Goal: Task Accomplishment & Management: Use online tool/utility

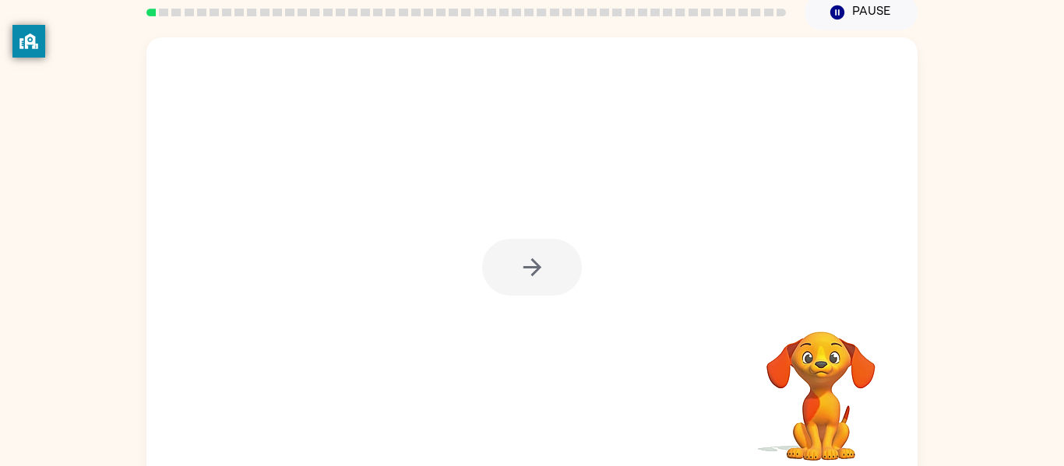
scroll to position [81, 0]
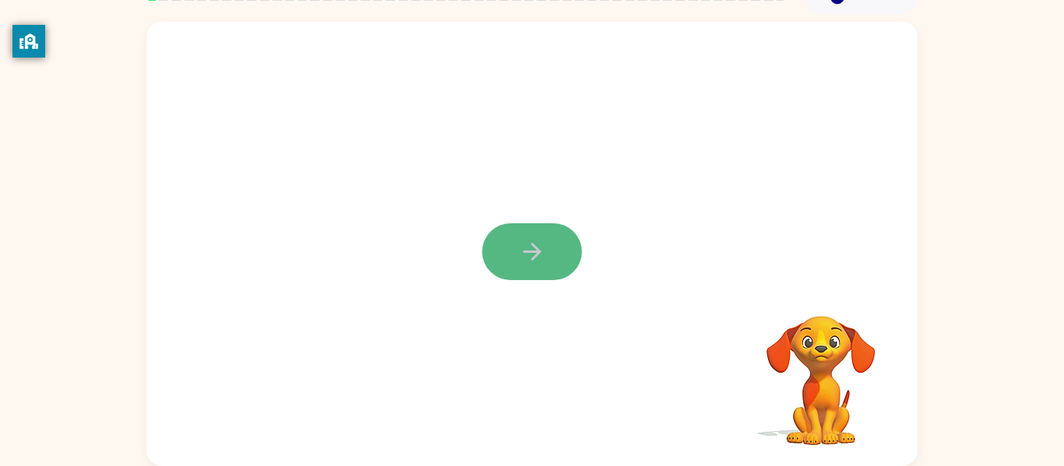
click at [501, 255] on button "button" at bounding box center [532, 251] width 100 height 57
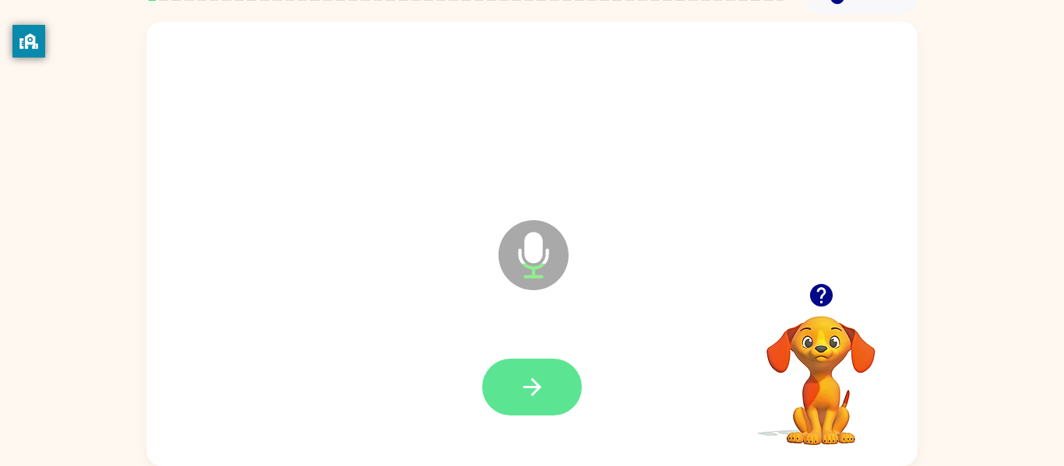
click at [530, 389] on icon "button" at bounding box center [532, 387] width 27 height 27
click at [567, 379] on button "button" at bounding box center [532, 387] width 100 height 57
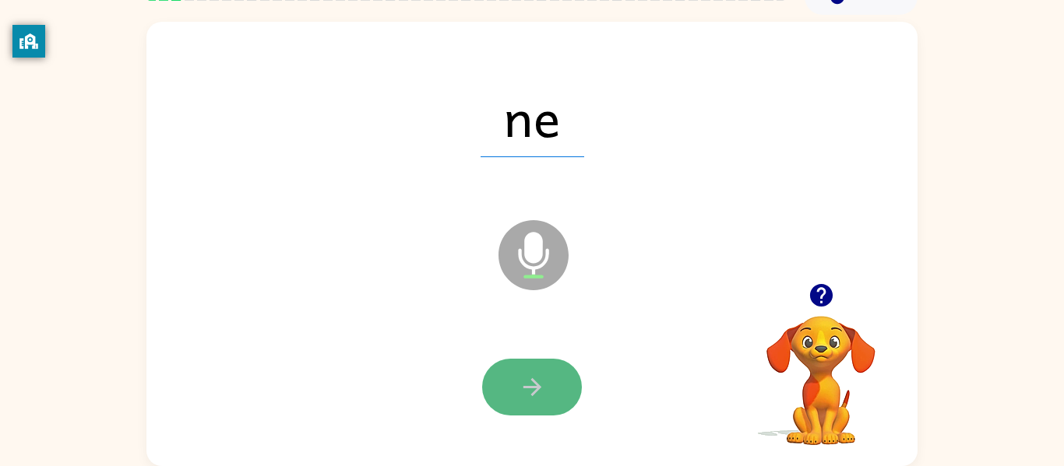
click at [528, 396] on icon "button" at bounding box center [532, 387] width 27 height 27
click at [529, 392] on icon "button" at bounding box center [532, 387] width 27 height 27
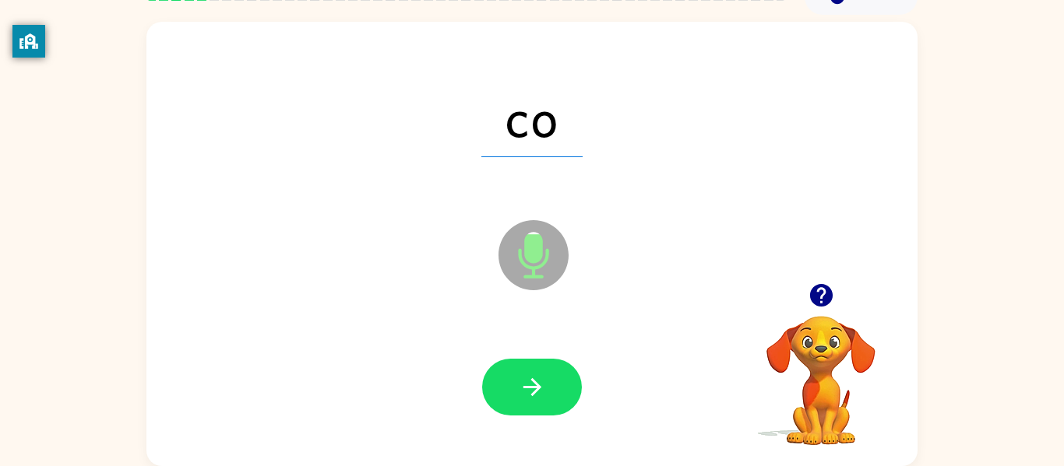
click at [529, 392] on icon "button" at bounding box center [532, 387] width 27 height 27
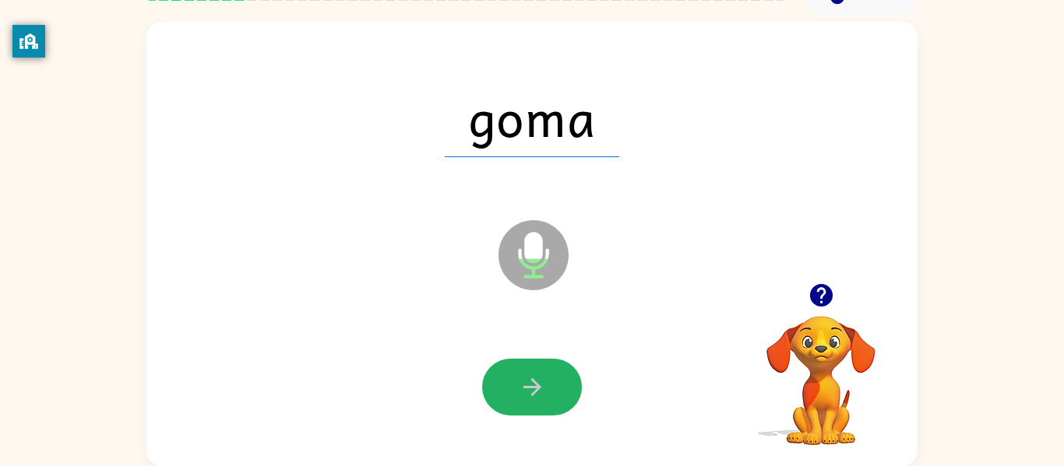
click at [530, 403] on button "button" at bounding box center [532, 387] width 100 height 57
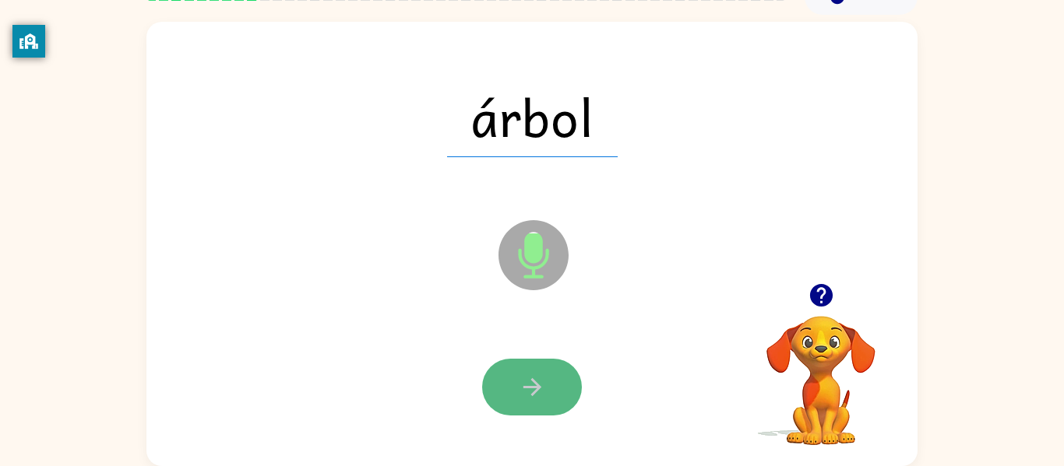
click at [528, 403] on button "button" at bounding box center [532, 387] width 100 height 57
click at [526, 406] on button "button" at bounding box center [532, 387] width 100 height 57
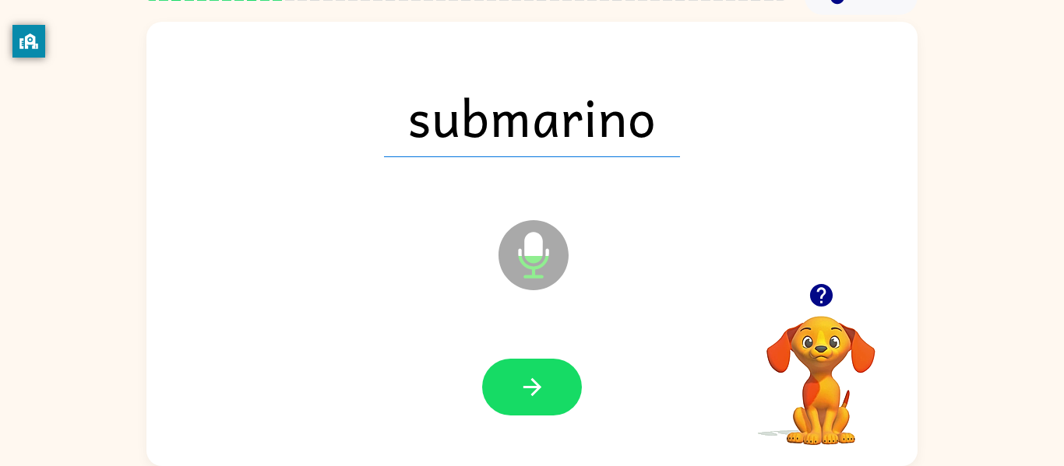
click at [526, 406] on button "button" at bounding box center [532, 387] width 100 height 57
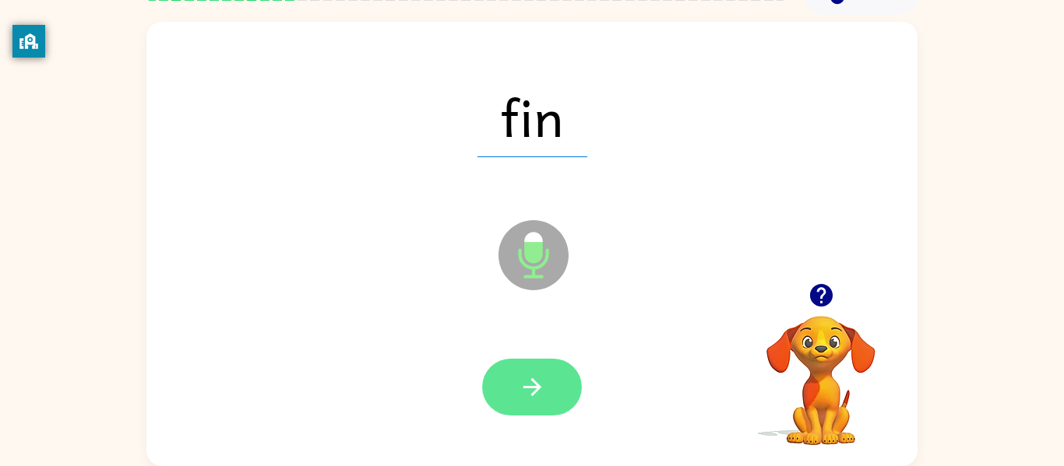
click at [532, 365] on button "button" at bounding box center [532, 387] width 100 height 57
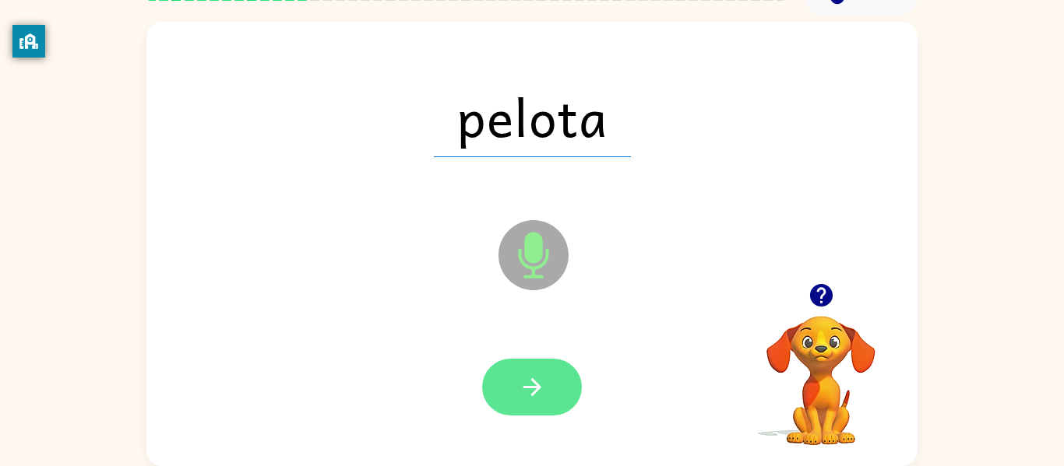
click at [531, 366] on button "button" at bounding box center [532, 387] width 100 height 57
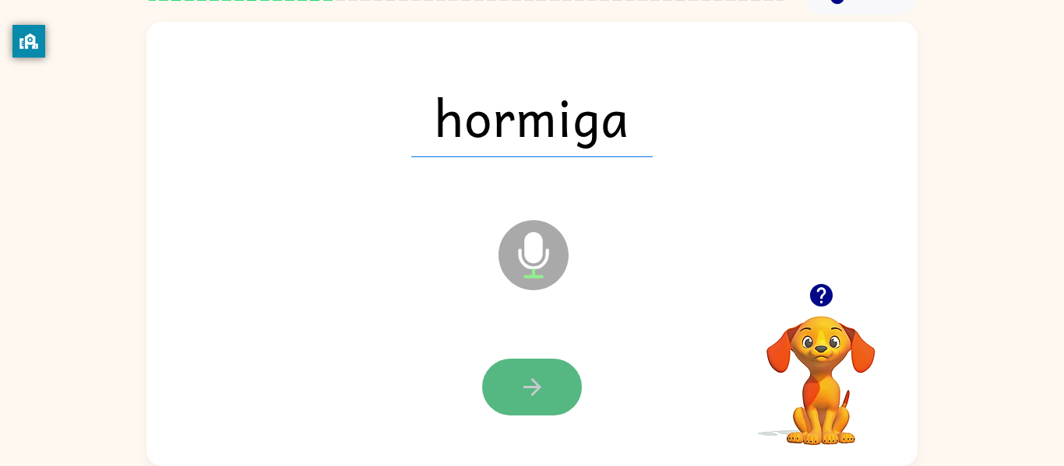
click at [509, 366] on button "button" at bounding box center [532, 387] width 100 height 57
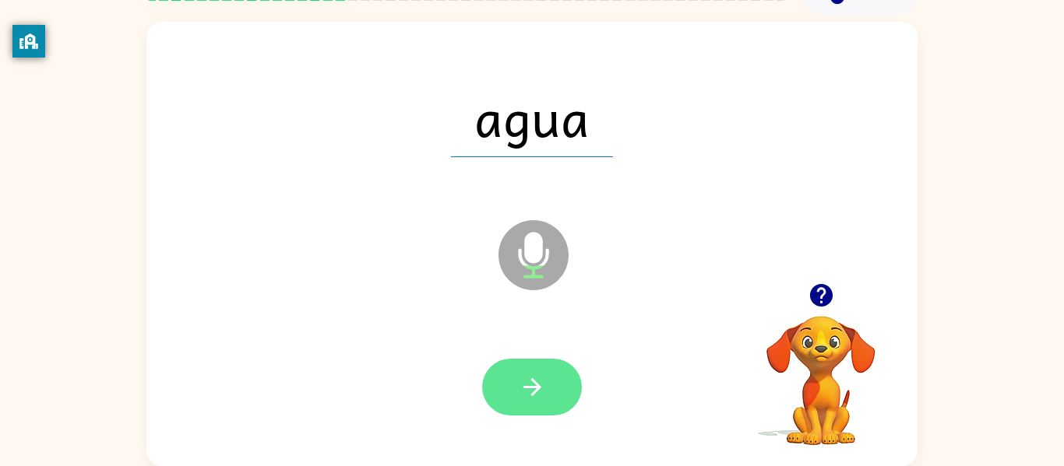
click at [508, 364] on button "button" at bounding box center [532, 387] width 100 height 57
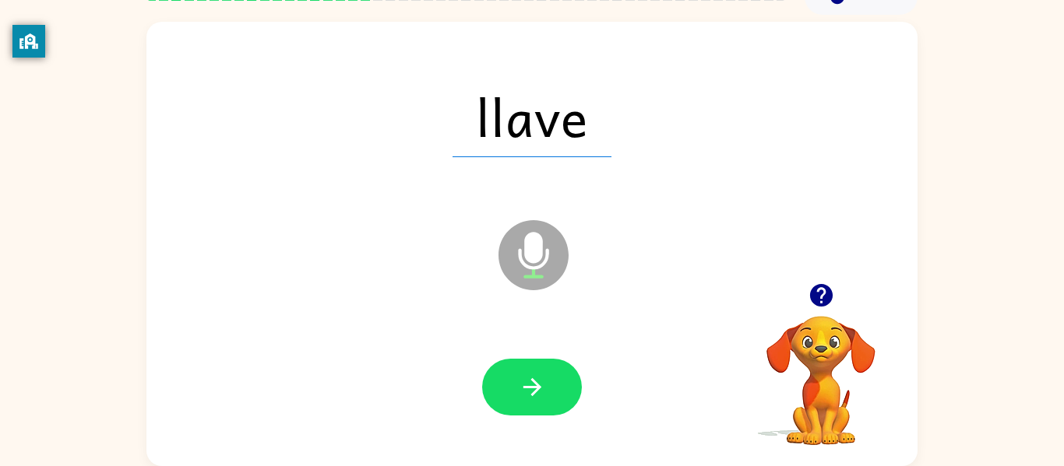
click at [375, 375] on div at bounding box center [532, 388] width 740 height 128
click at [512, 378] on button "button" at bounding box center [532, 387] width 100 height 57
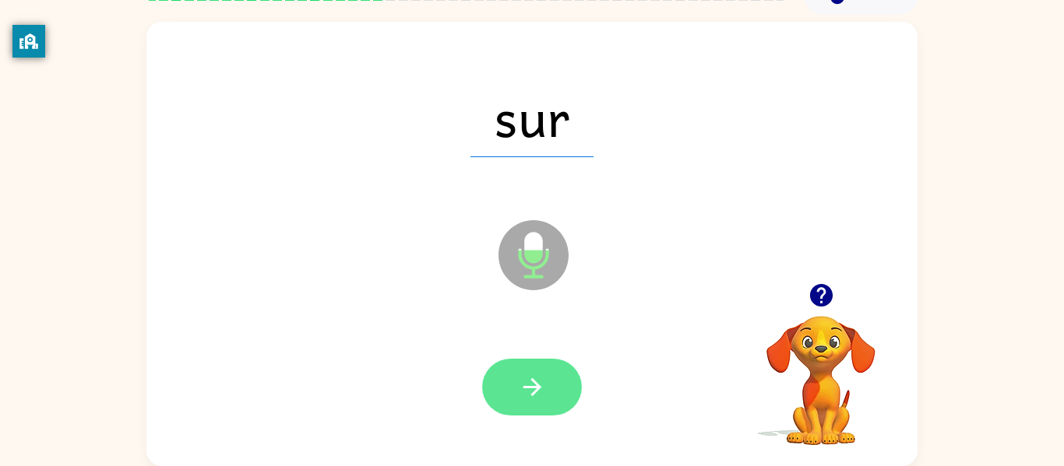
click at [493, 394] on button "button" at bounding box center [532, 387] width 100 height 57
click at [516, 372] on button "button" at bounding box center [532, 387] width 100 height 57
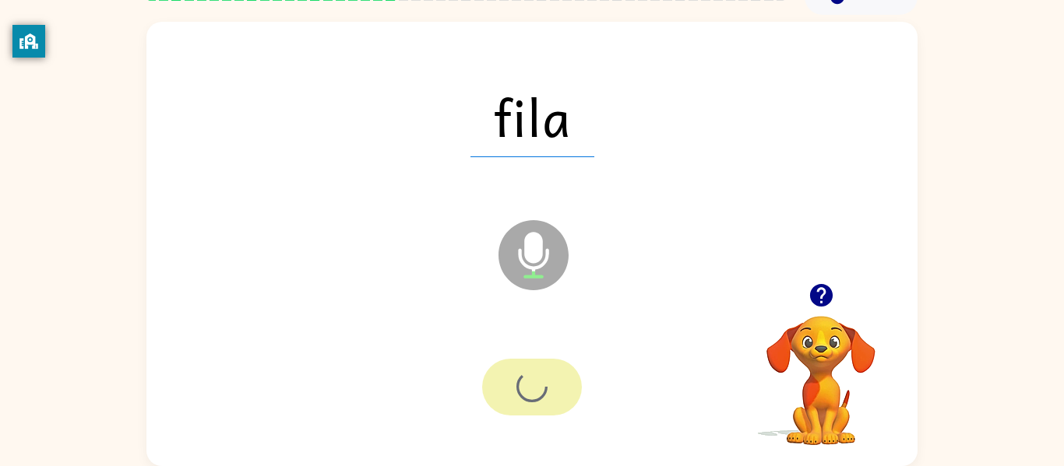
click at [516, 372] on div at bounding box center [532, 387] width 100 height 57
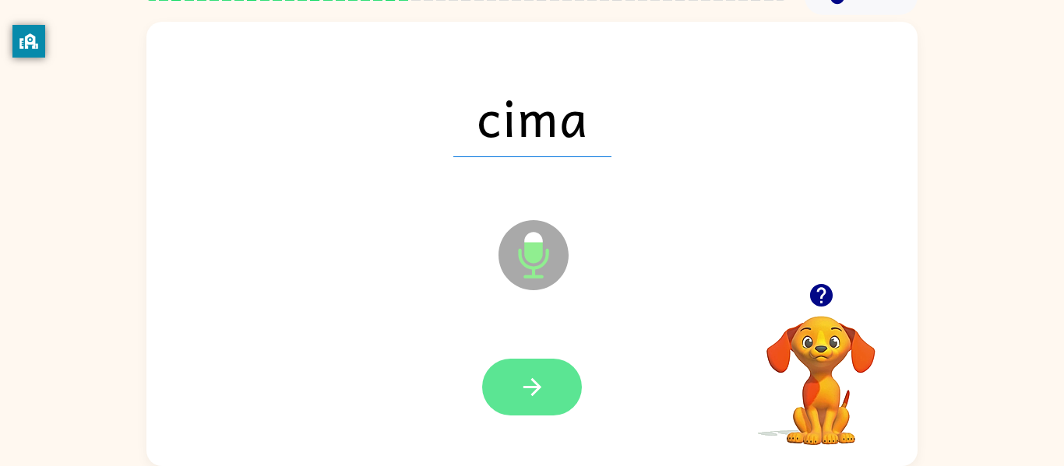
click at [516, 371] on button "button" at bounding box center [532, 387] width 100 height 57
click at [516, 365] on button "button" at bounding box center [532, 387] width 100 height 57
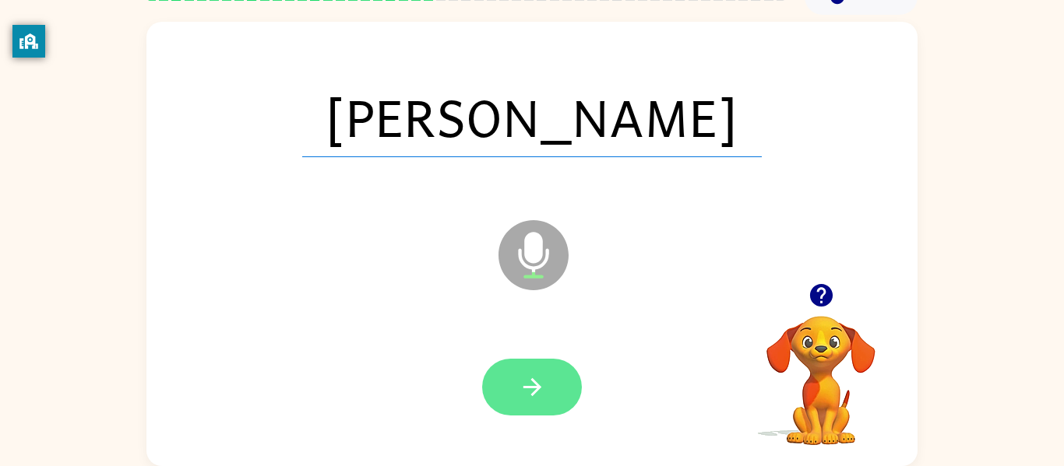
scroll to position [33, 0]
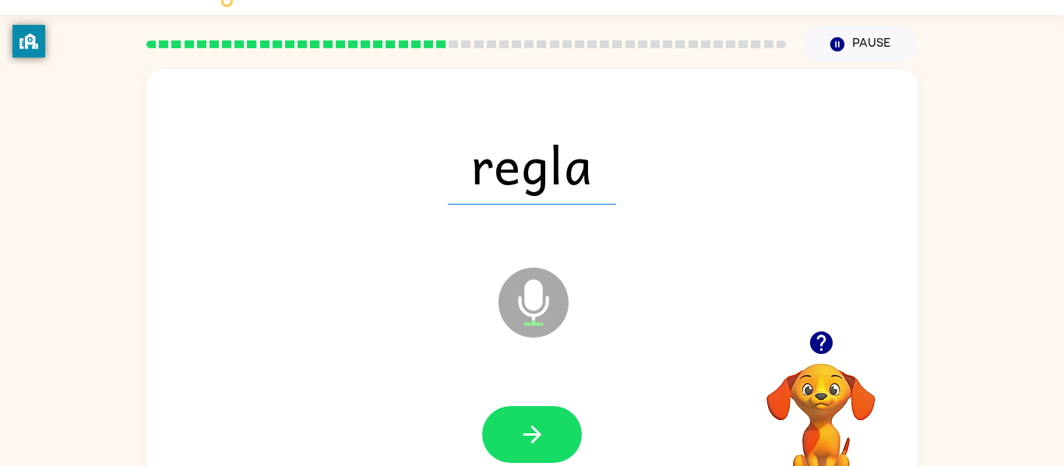
click at [509, 340] on icon "Microphone The Microphone is here when it is your turn to talk" at bounding box center [611, 322] width 234 height 117
click at [527, 434] on icon "button" at bounding box center [532, 435] width 18 height 18
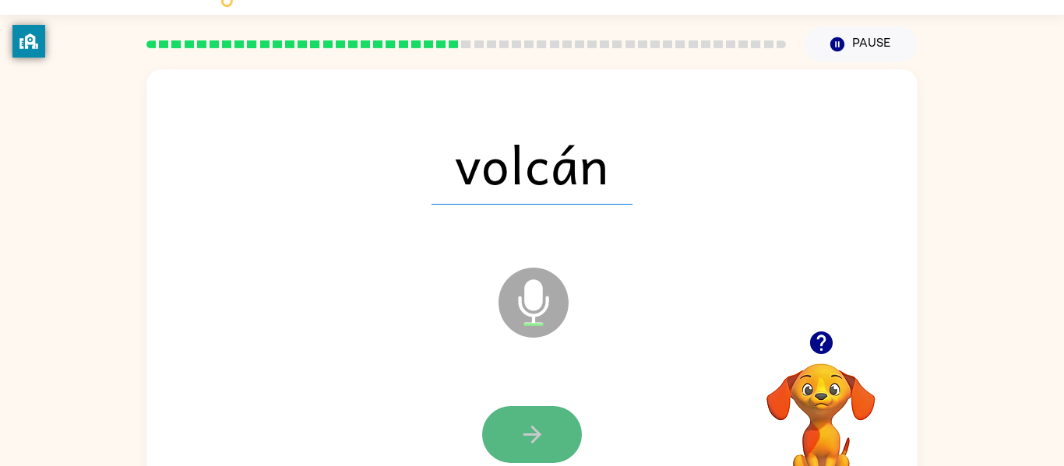
click at [527, 438] on icon "button" at bounding box center [532, 434] width 27 height 27
click at [530, 454] on button "button" at bounding box center [532, 434] width 100 height 57
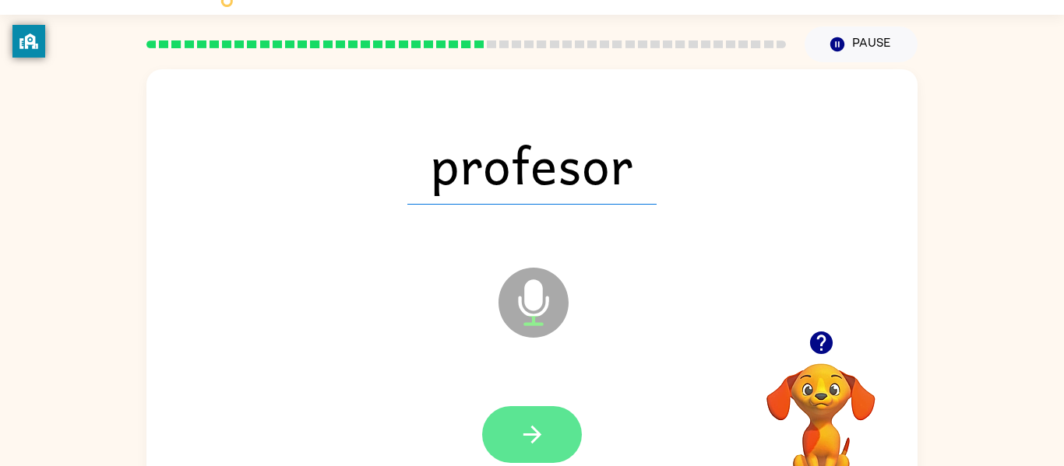
click at [530, 454] on button "button" at bounding box center [532, 434] width 100 height 57
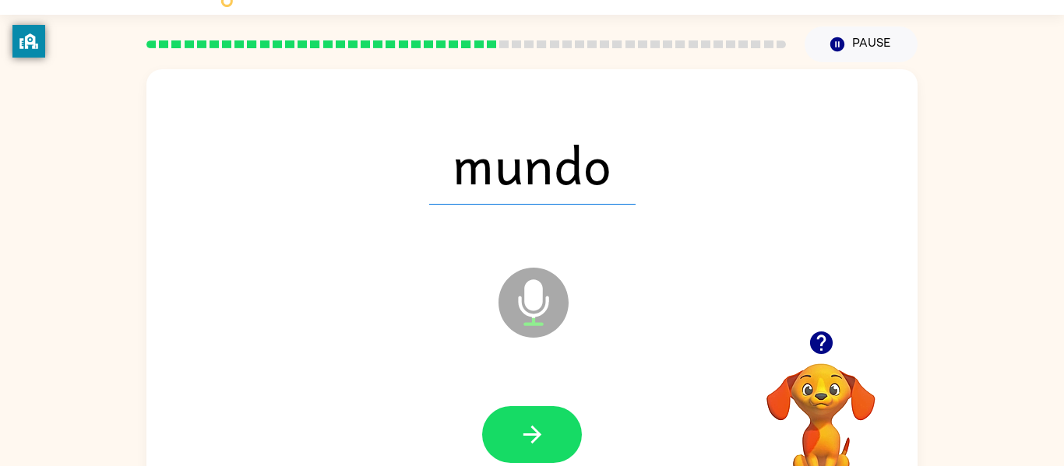
click at [533, 340] on icon "Microphone The Microphone is here when it is your turn to talk" at bounding box center [611, 322] width 234 height 117
click at [527, 392] on div at bounding box center [532, 435] width 740 height 128
click at [526, 417] on button "button" at bounding box center [532, 434] width 100 height 57
click at [814, 315] on div "fruta Microphone The Microphone is here when it is your turn to talk" at bounding box center [531, 291] width 771 height 445
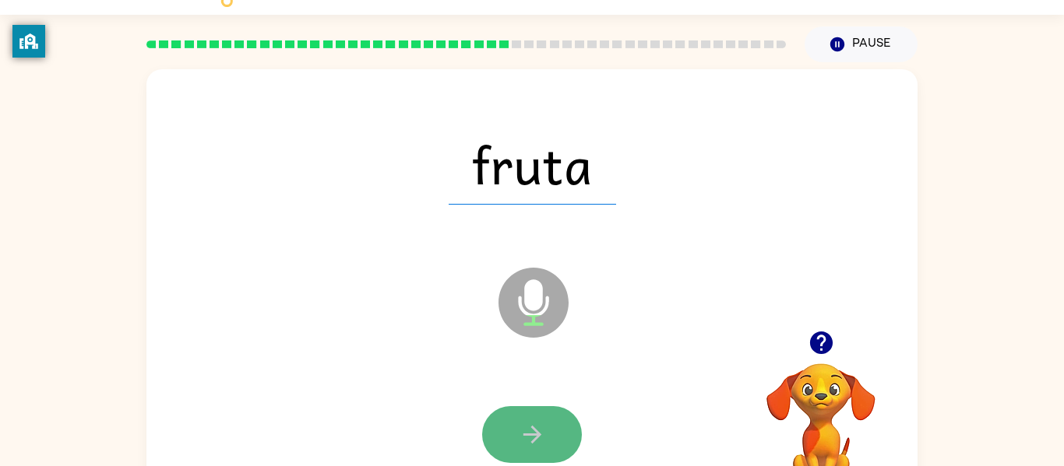
click at [536, 437] on icon "button" at bounding box center [532, 435] width 18 height 18
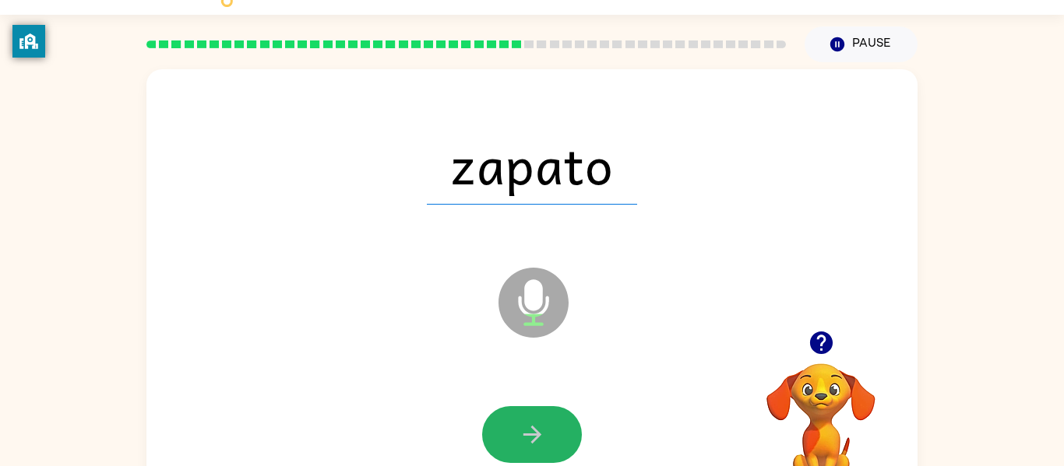
click at [536, 437] on icon "button" at bounding box center [532, 435] width 18 height 18
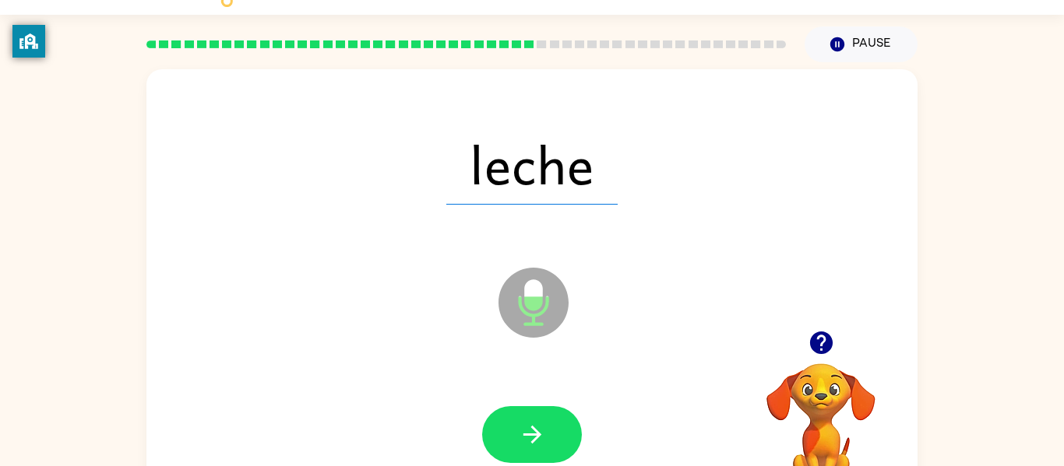
click at [536, 437] on icon "button" at bounding box center [532, 435] width 18 height 18
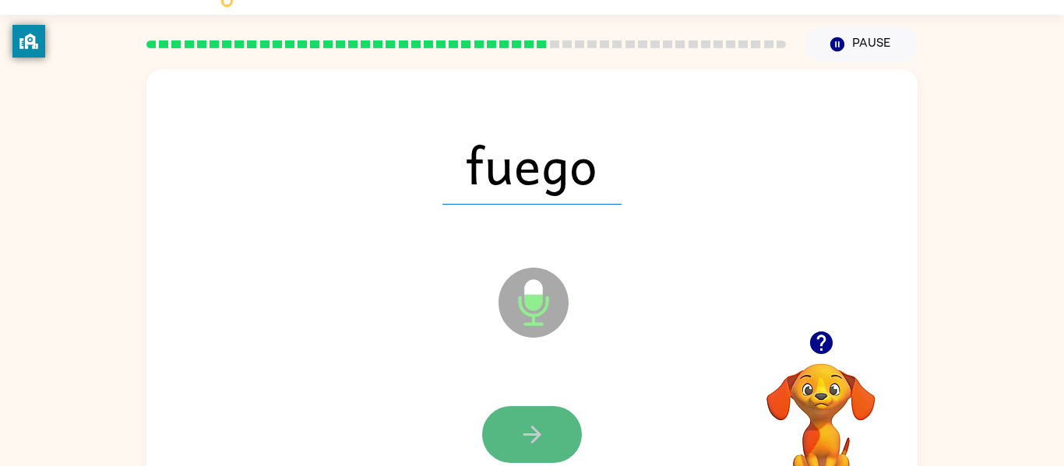
click at [535, 438] on icon "button" at bounding box center [532, 435] width 18 height 18
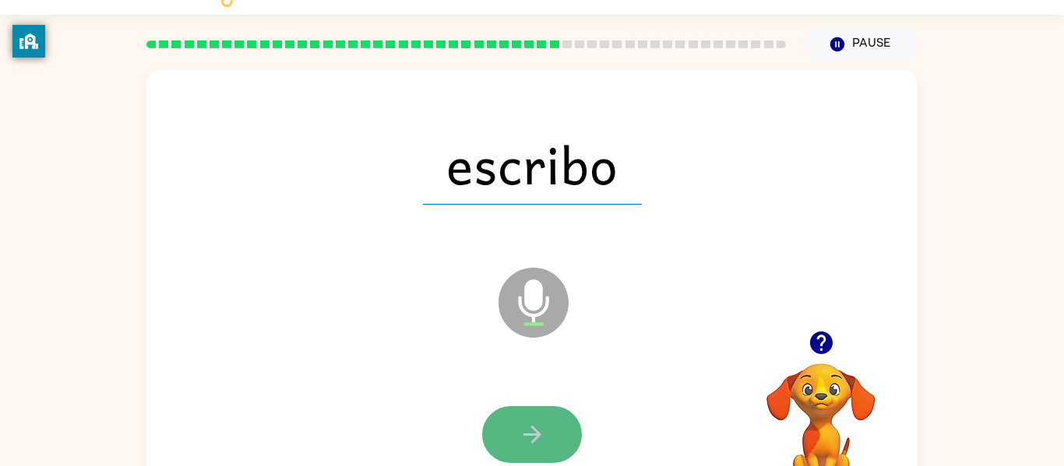
click at [536, 438] on icon "button" at bounding box center [532, 435] width 18 height 18
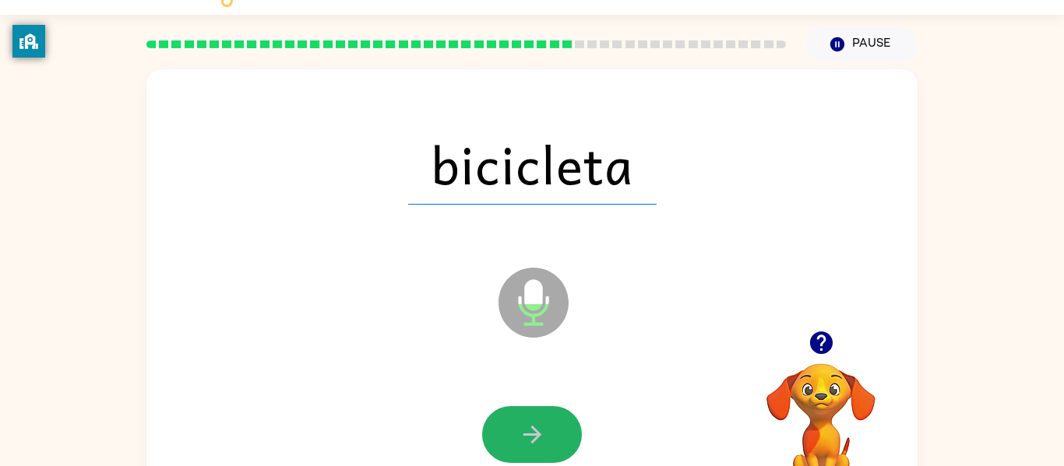
click at [536, 438] on icon "button" at bounding box center [532, 435] width 18 height 18
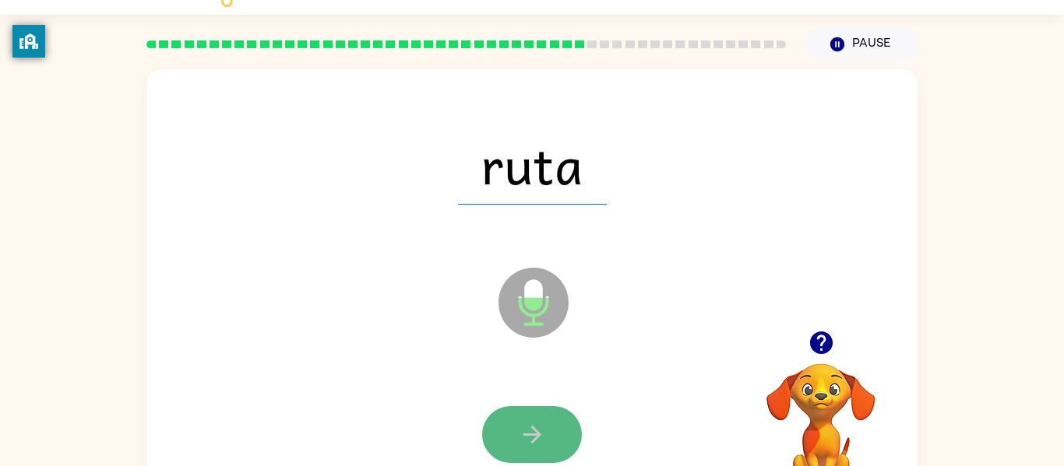
click at [536, 438] on icon "button" at bounding box center [532, 435] width 18 height 18
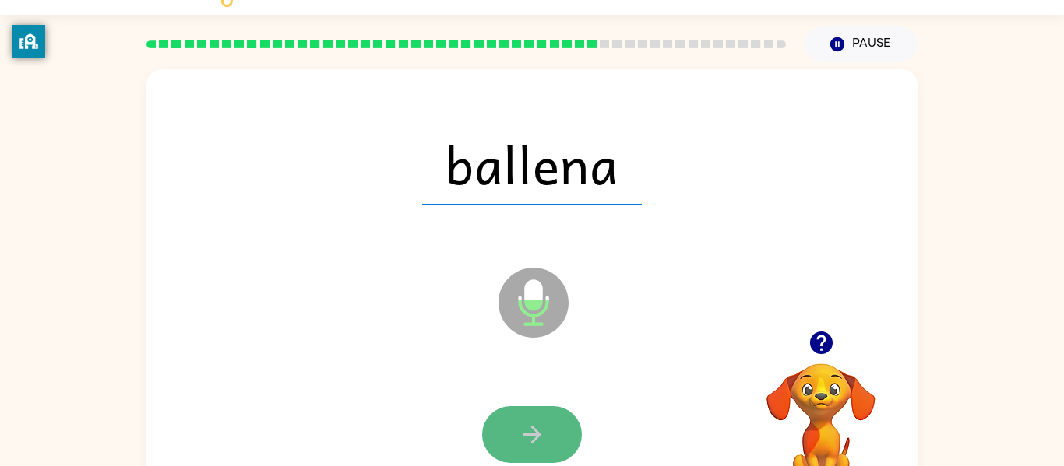
click at [540, 435] on icon "button" at bounding box center [532, 434] width 27 height 27
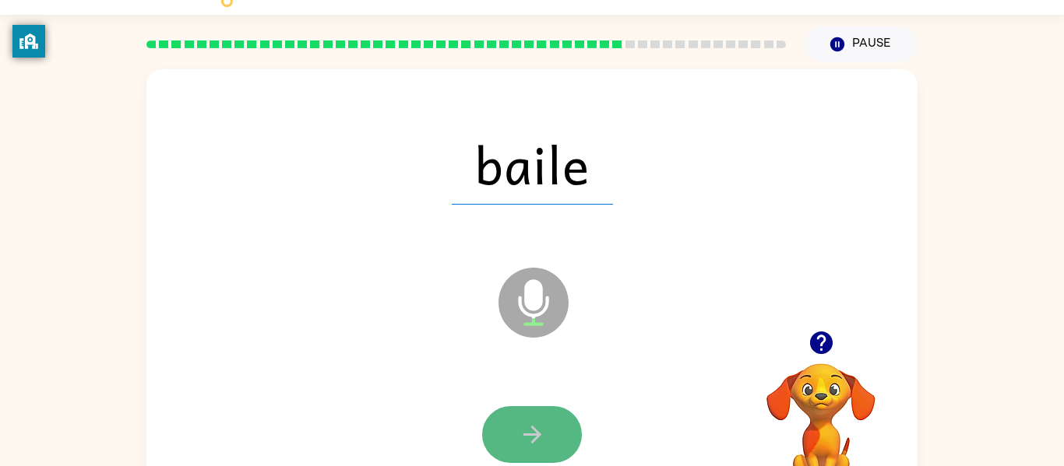
click at [505, 423] on button "button" at bounding box center [532, 434] width 100 height 57
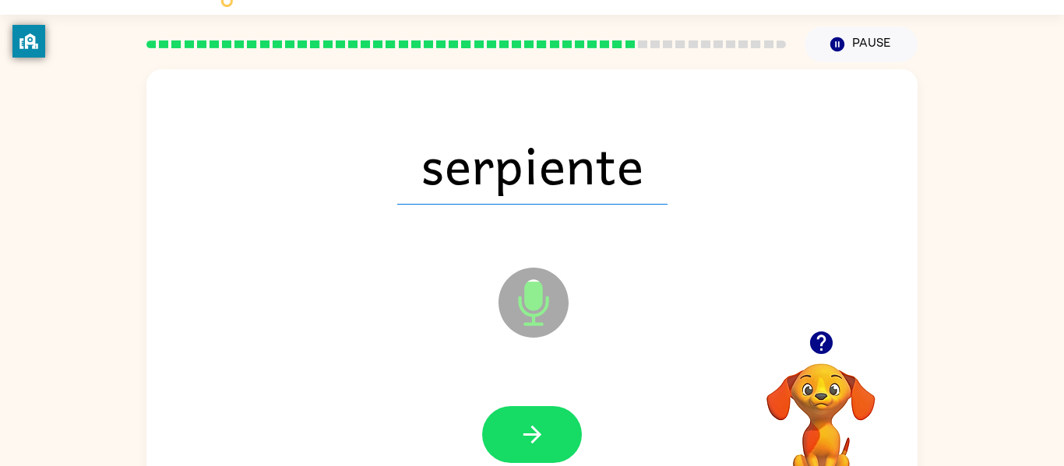
click at [505, 423] on button "button" at bounding box center [532, 434] width 100 height 57
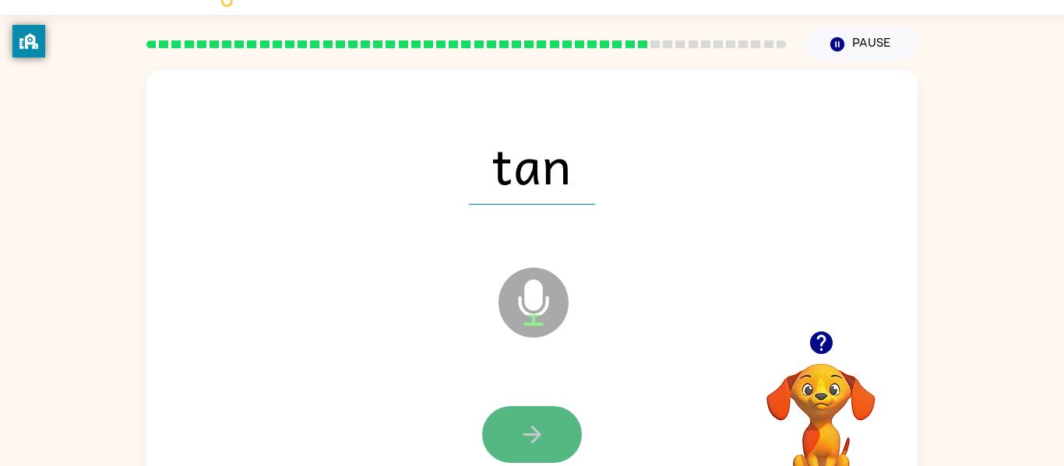
click at [497, 410] on button "button" at bounding box center [532, 434] width 100 height 57
click at [497, 414] on button "button" at bounding box center [532, 434] width 100 height 57
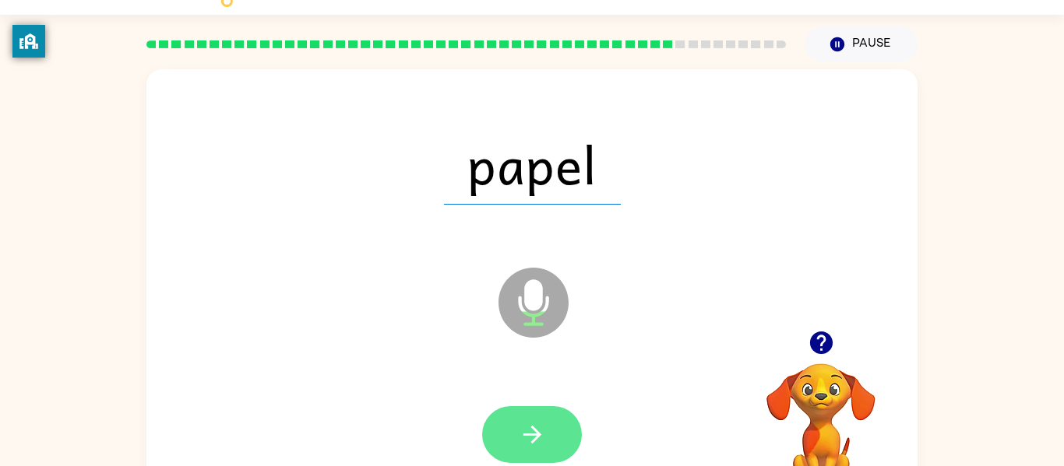
click at [533, 447] on icon "button" at bounding box center [532, 434] width 27 height 27
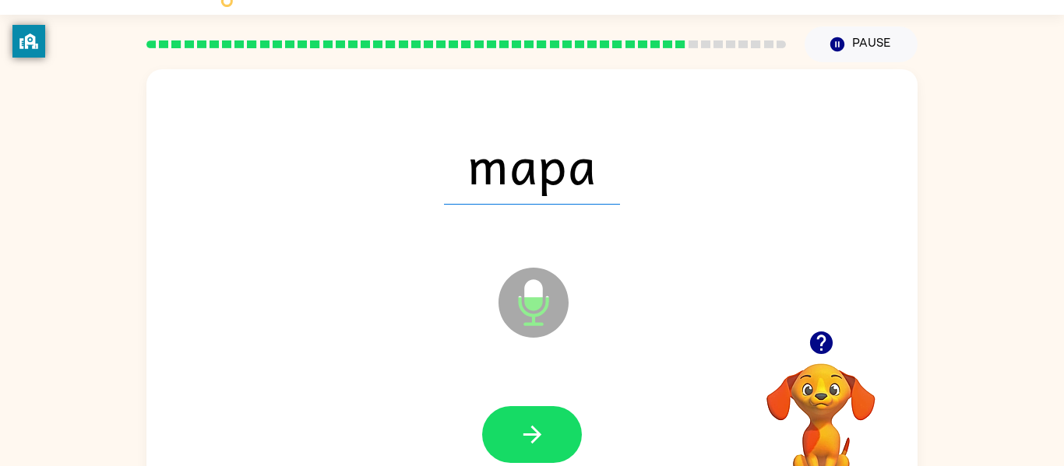
click at [537, 403] on div at bounding box center [532, 435] width 740 height 128
click at [531, 429] on icon "button" at bounding box center [532, 434] width 27 height 27
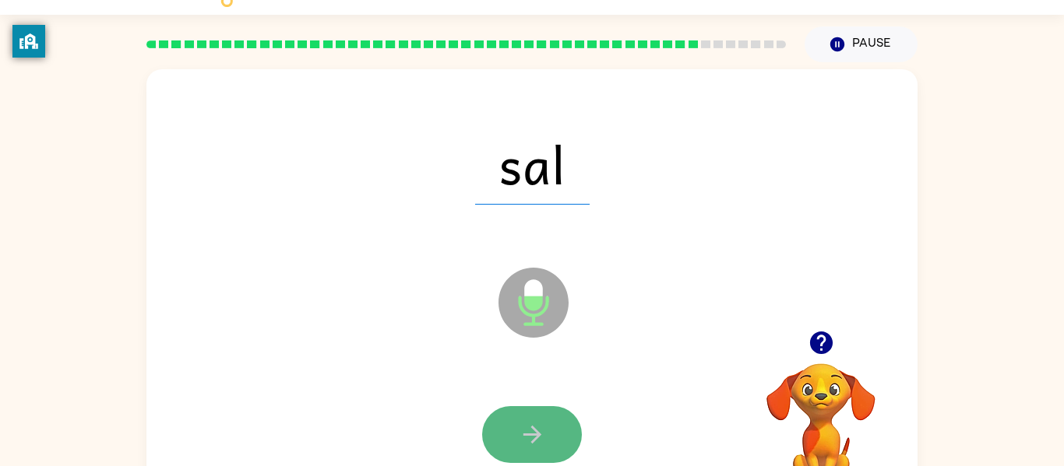
click at [531, 430] on icon "button" at bounding box center [532, 434] width 27 height 27
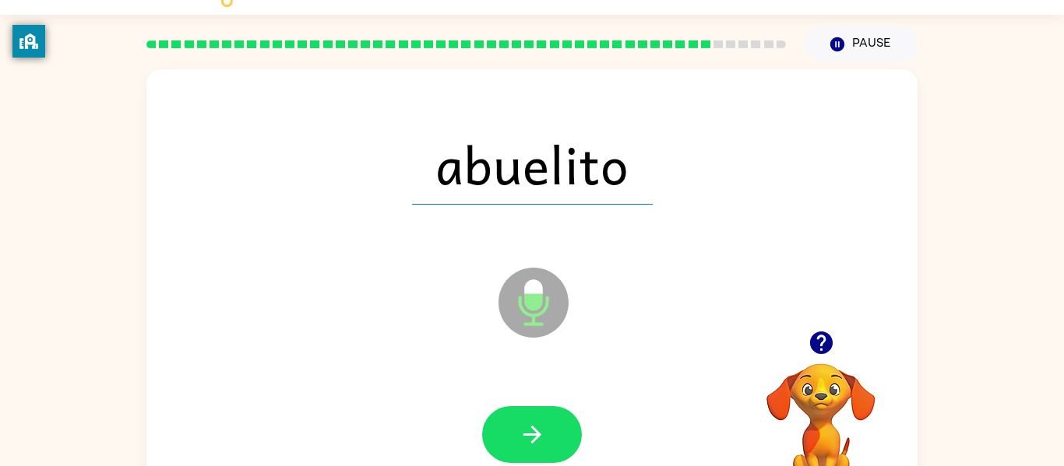
click at [531, 430] on icon "button" at bounding box center [532, 434] width 27 height 27
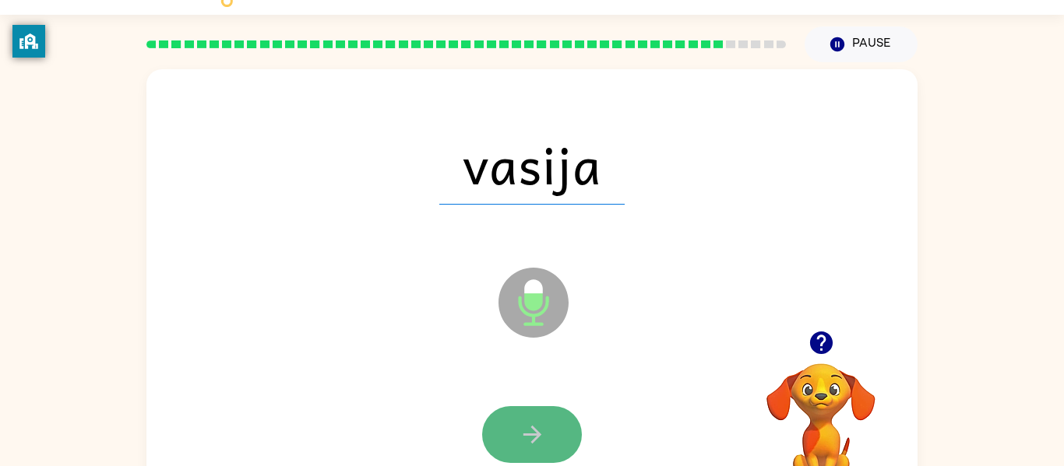
click at [531, 428] on icon "button" at bounding box center [532, 434] width 27 height 27
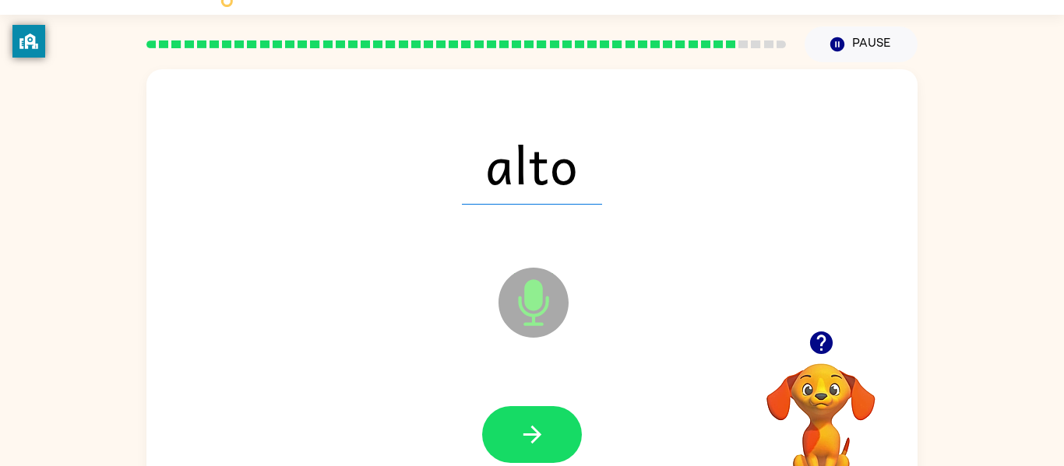
click at [531, 428] on icon "button" at bounding box center [532, 434] width 27 height 27
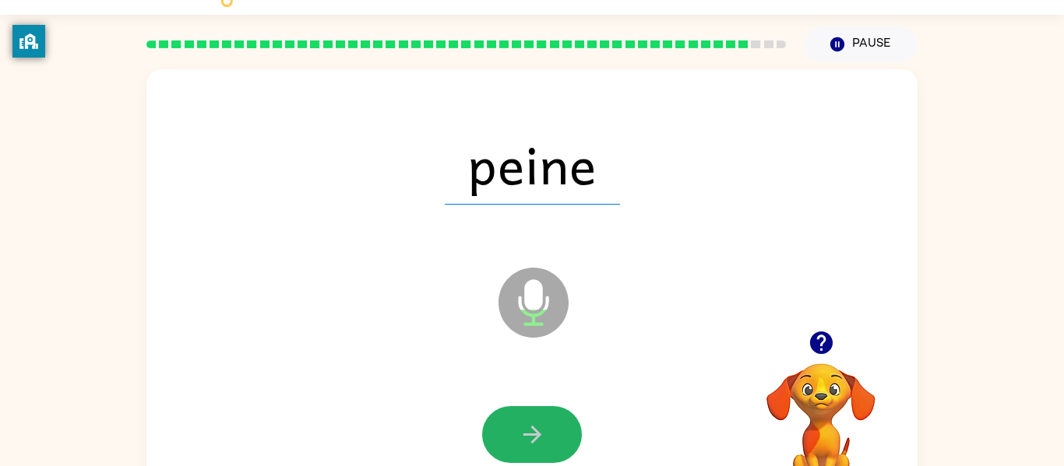
click at [531, 428] on icon "button" at bounding box center [532, 434] width 27 height 27
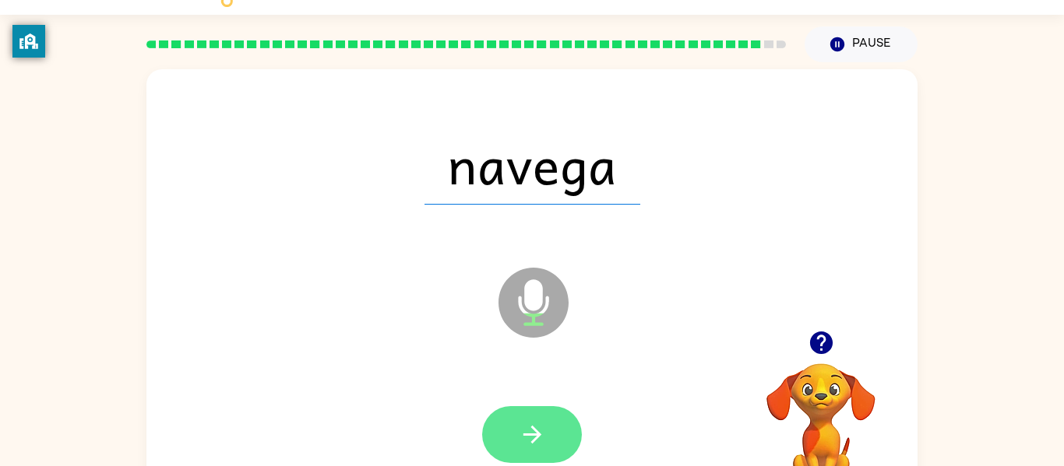
click at [530, 428] on icon "button" at bounding box center [532, 434] width 27 height 27
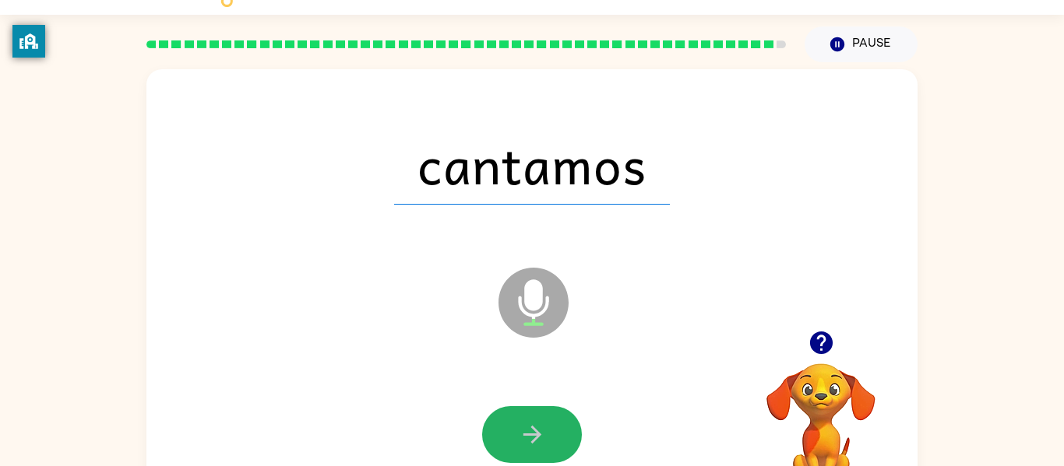
click at [530, 428] on icon "button" at bounding box center [532, 434] width 27 height 27
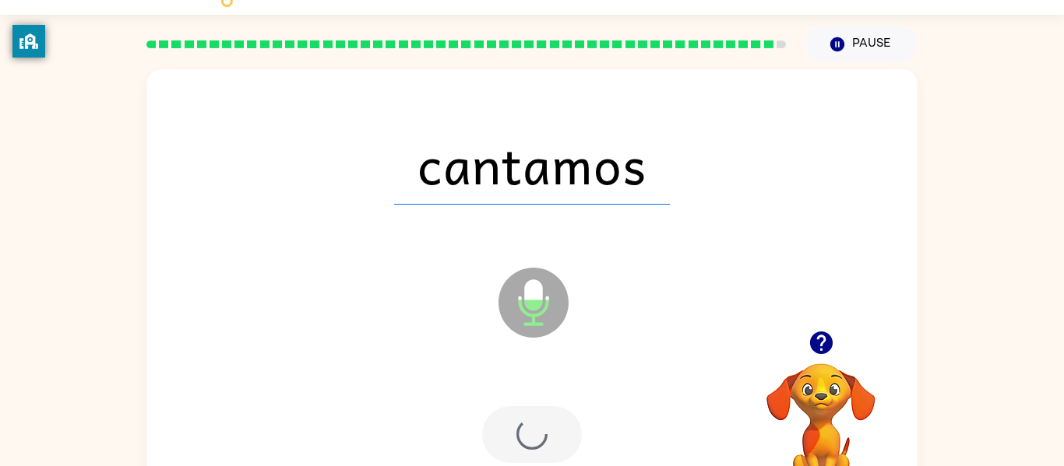
click at [530, 428] on div at bounding box center [532, 434] width 100 height 57
